Goal: Task Accomplishment & Management: Complete application form

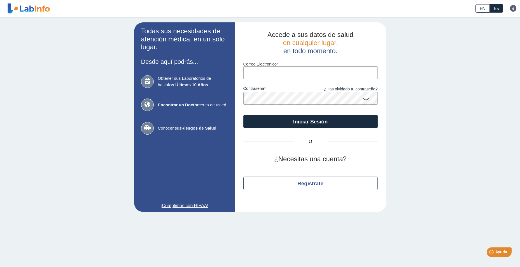
click at [252, 70] on input "Correo Electronico" at bounding box center [310, 72] width 134 height 13
